Goal: Task Accomplishment & Management: Check status

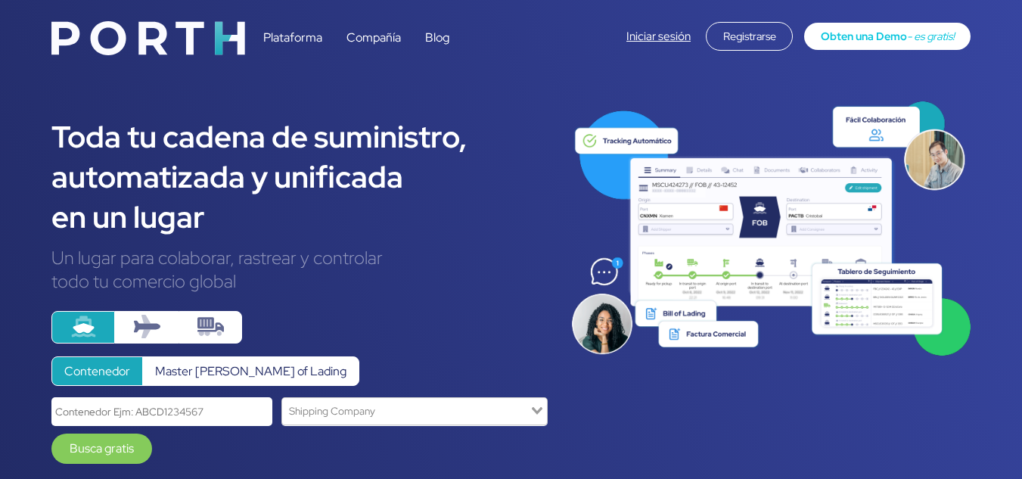
click at [647, 31] on link "Iniciar sesión" at bounding box center [658, 36] width 64 height 15
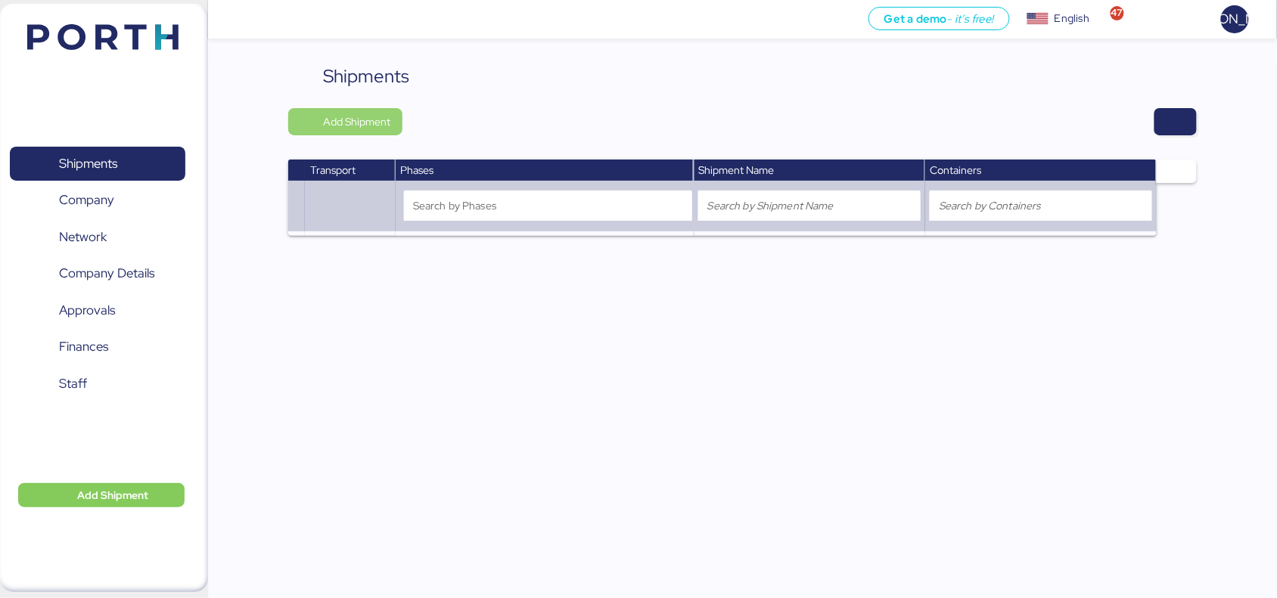
click at [345, 125] on span "Add Shipment" at bounding box center [356, 122] width 67 height 18
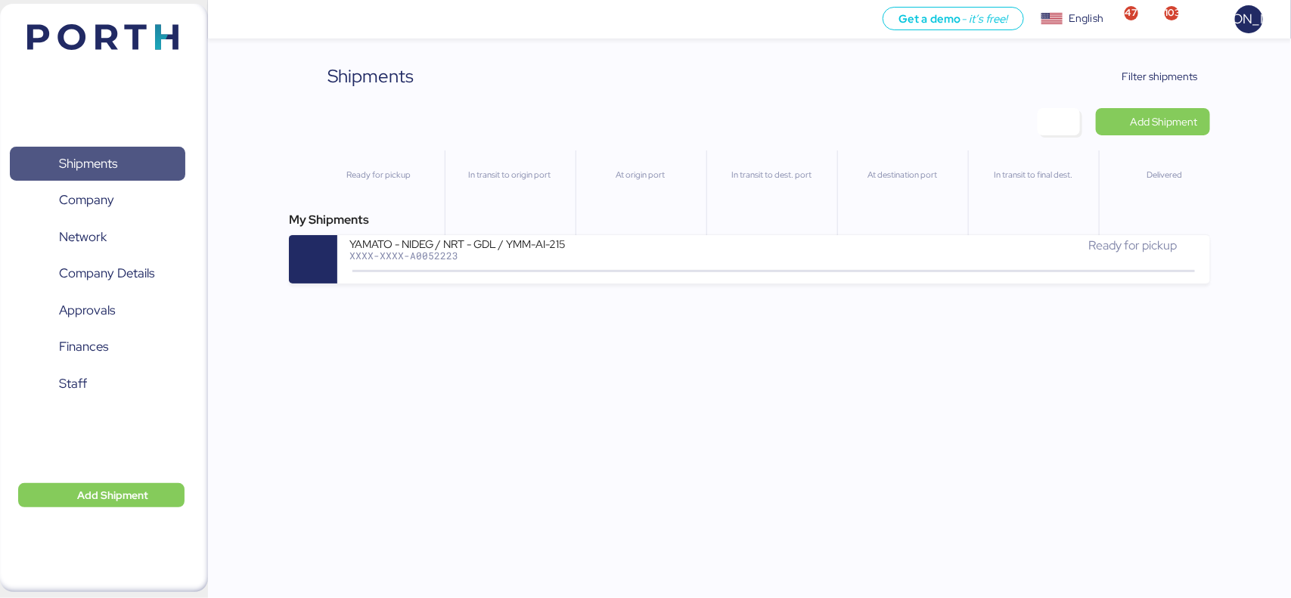
click at [144, 165] on span "Shipments" at bounding box center [97, 164] width 163 height 22
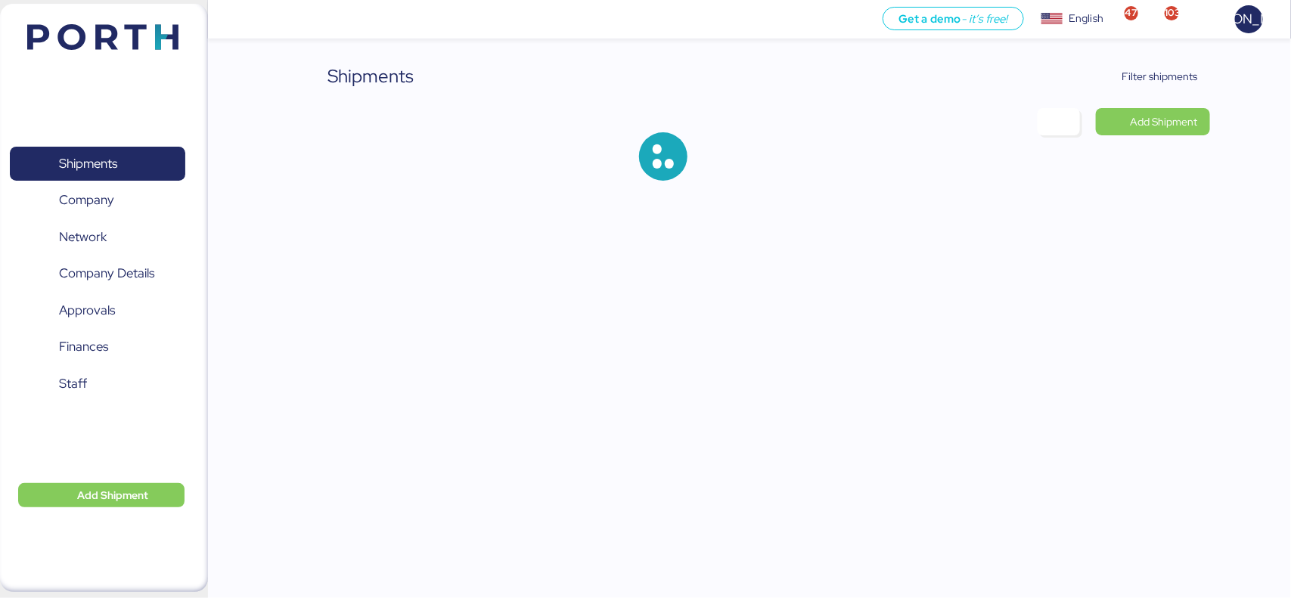
click at [1212, 70] on div "Shipments Filter shipments Add Shipment" at bounding box center [645, 102] width 1291 height 205
click at [1163, 78] on span "Filter shipments" at bounding box center [1160, 76] width 76 height 18
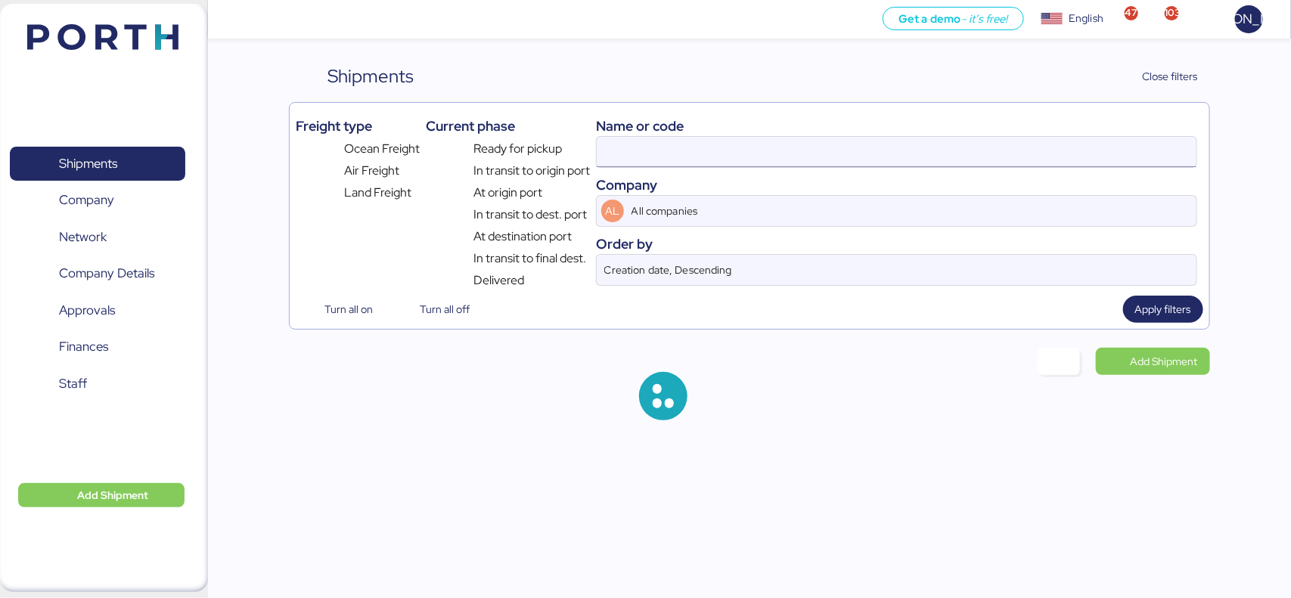
type input "A0052223"
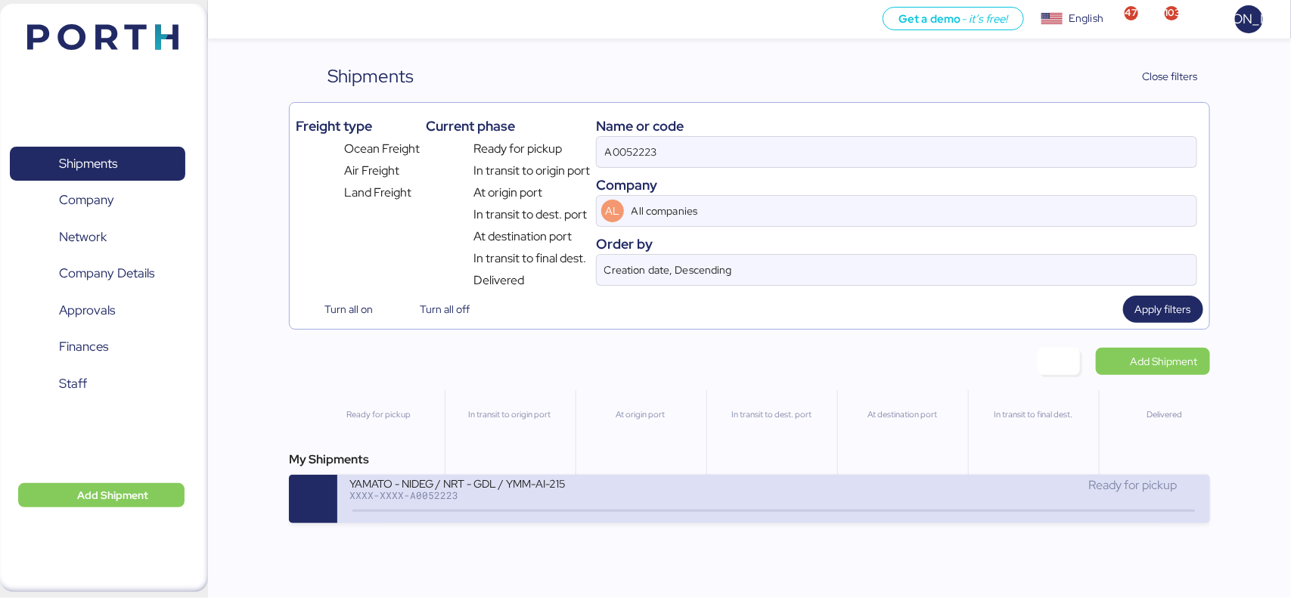
click at [552, 508] on div "YAMATO - NIDEG / NRT - GDL / YMM-AI-215 XXXX-XXXX-A0052223" at bounding box center [561, 492] width 424 height 33
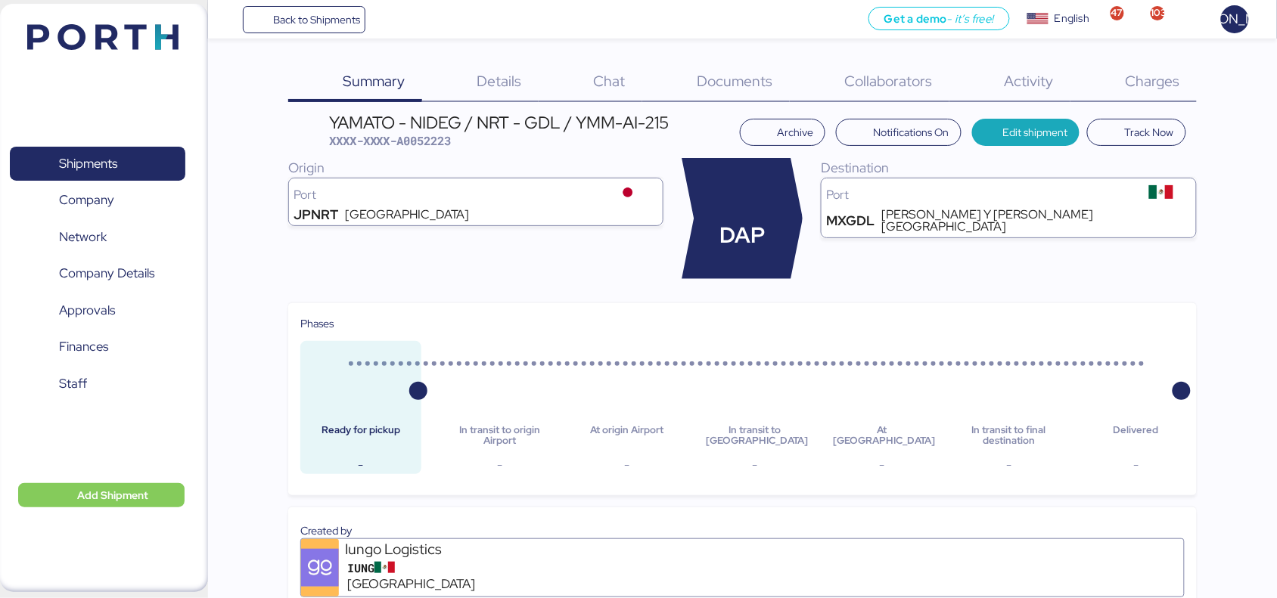
click at [1133, 64] on div "Charges 0" at bounding box center [1133, 82] width 126 height 39
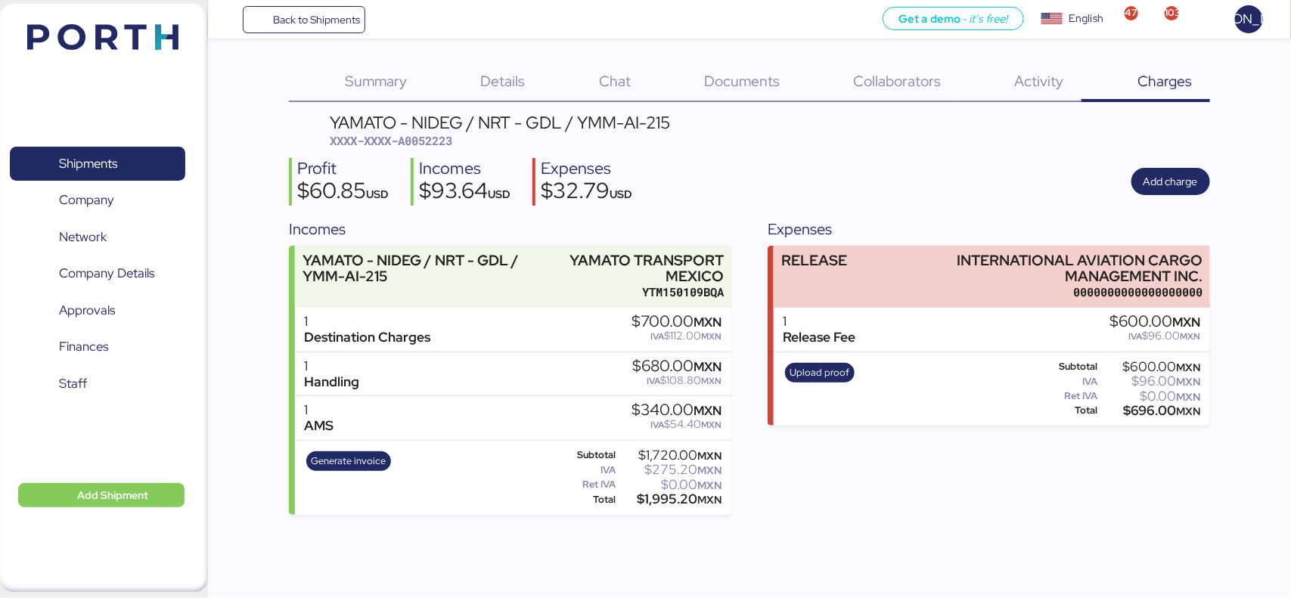
click at [736, 85] on span "Documents" at bounding box center [742, 81] width 76 height 20
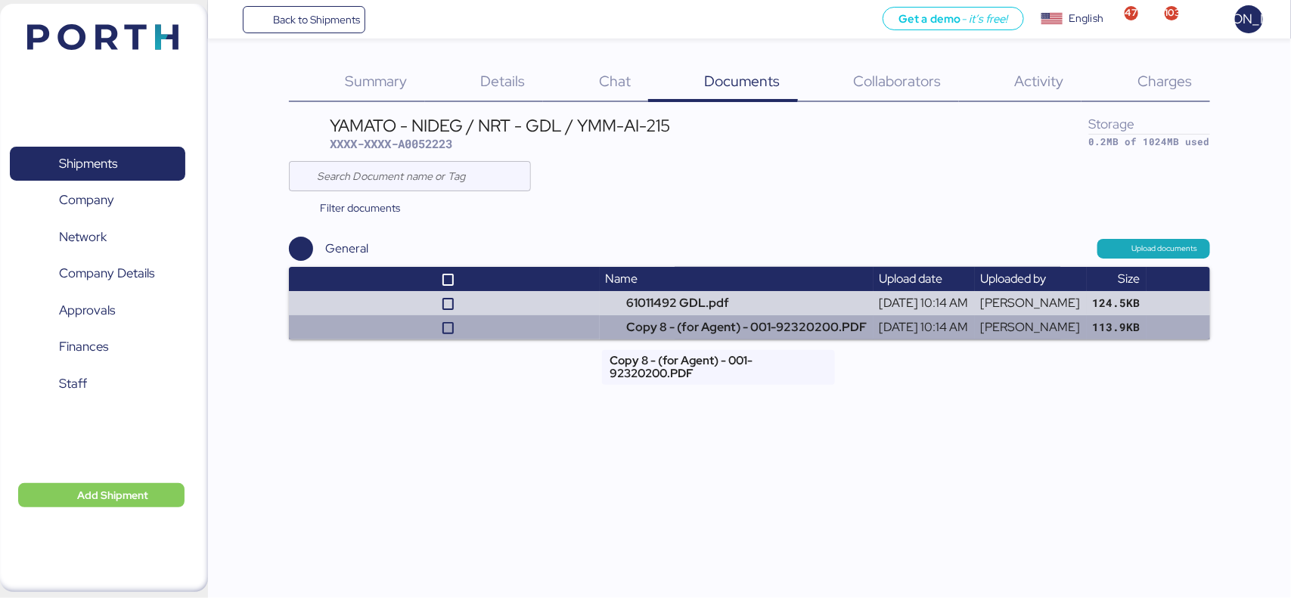
click at [656, 334] on td "Copy 8 - (for Agent) - 001-92320200.PDF" at bounding box center [737, 327] width 274 height 24
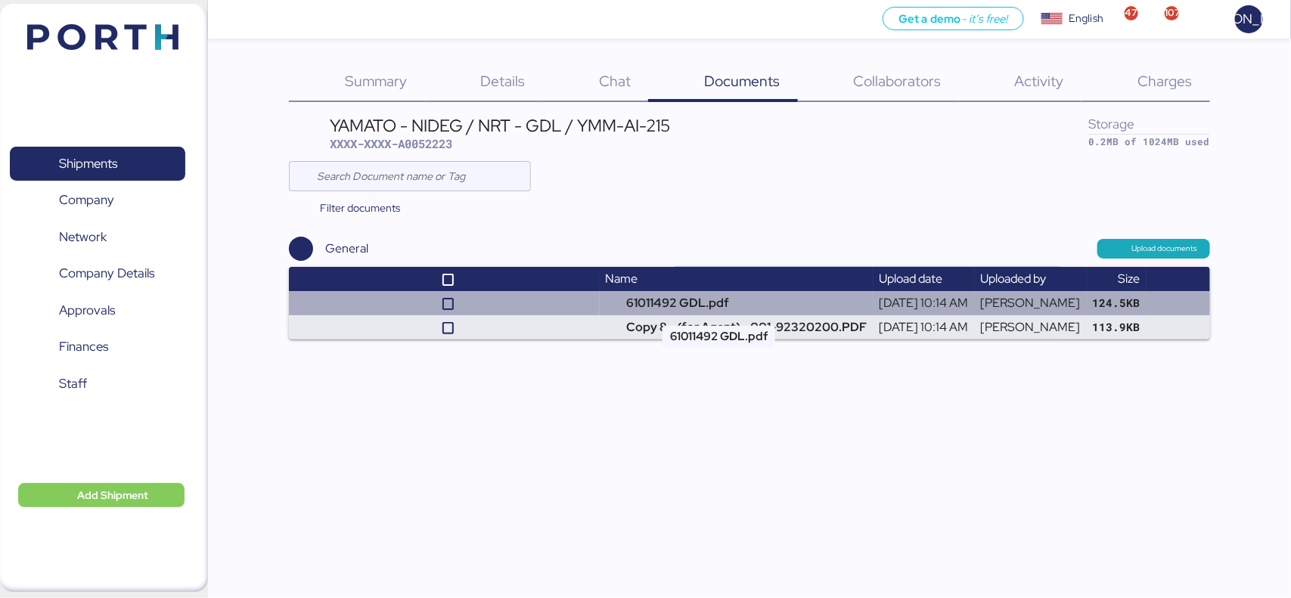
click at [630, 307] on td "61011492 GDL.pdf" at bounding box center [737, 303] width 274 height 24
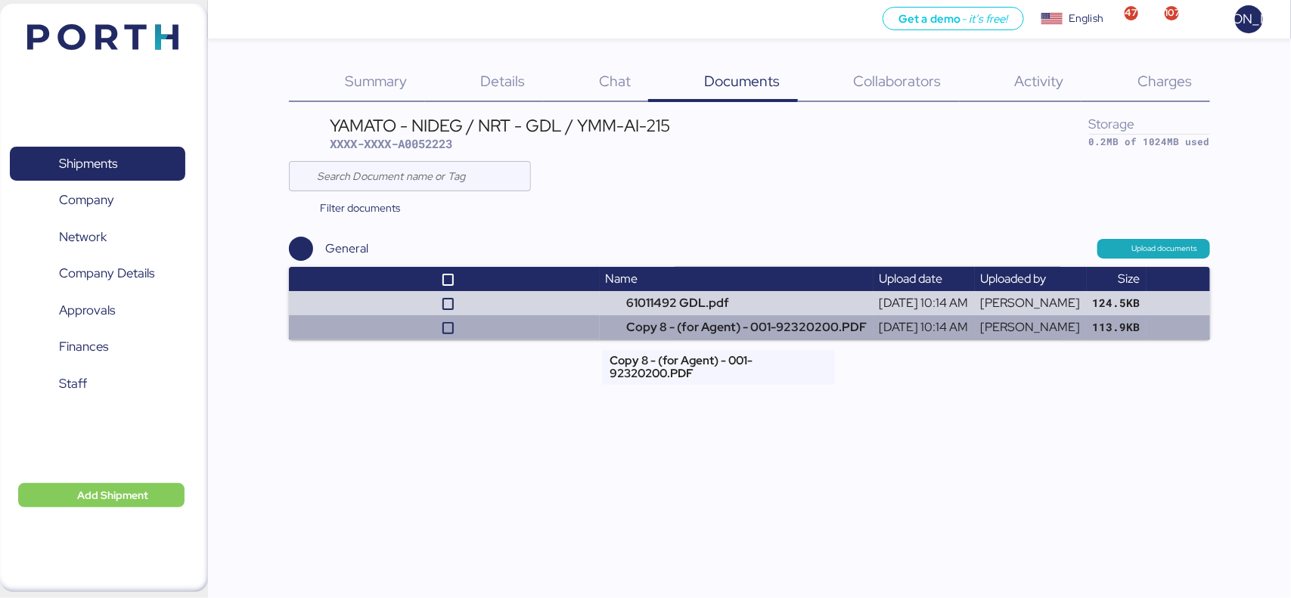
click at [613, 329] on td "Copy 8 - (for Agent) - 001-92320200.PDF" at bounding box center [737, 327] width 274 height 24
